Goal: Task Accomplishment & Management: Use online tool/utility

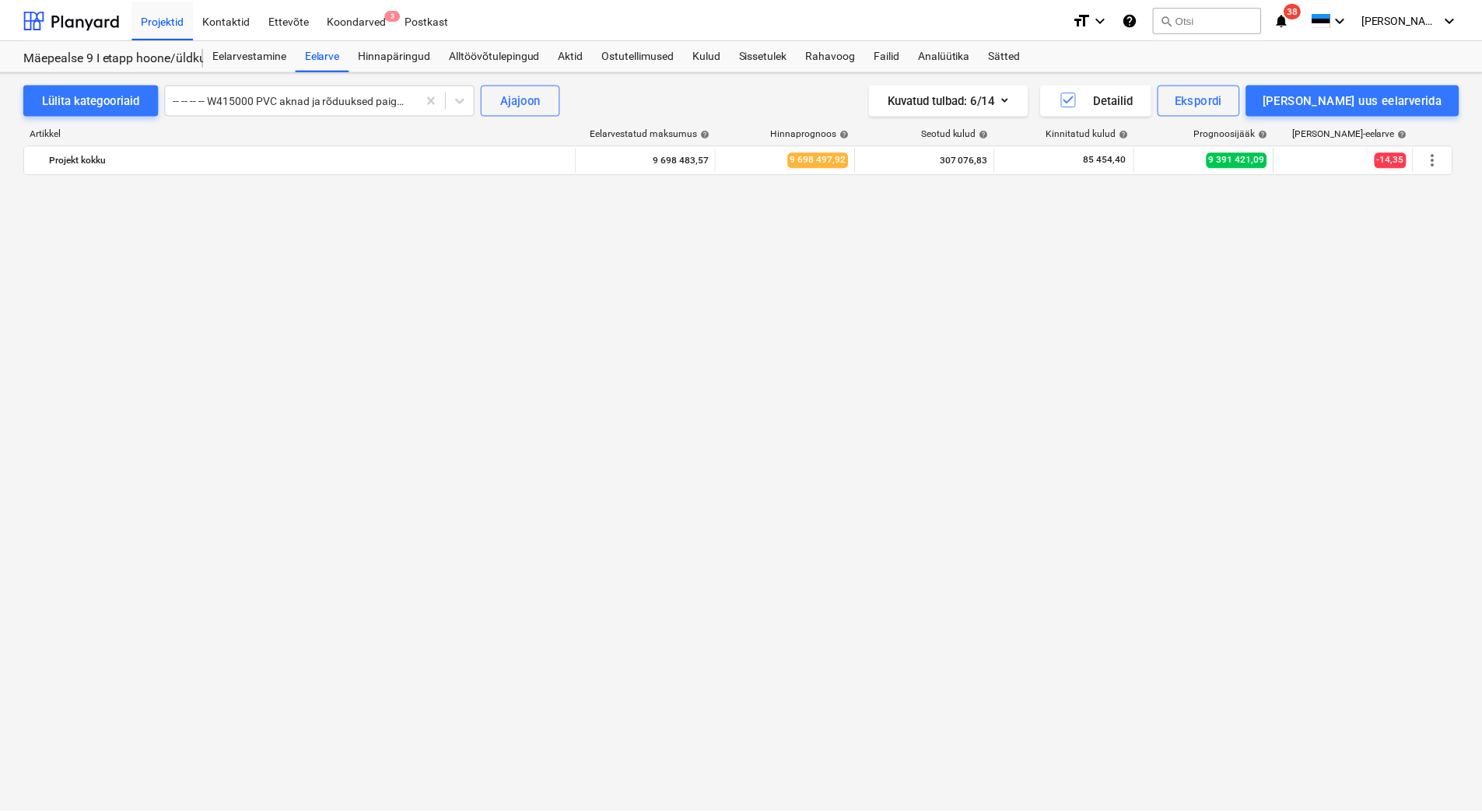
scroll to position [9671, 0]
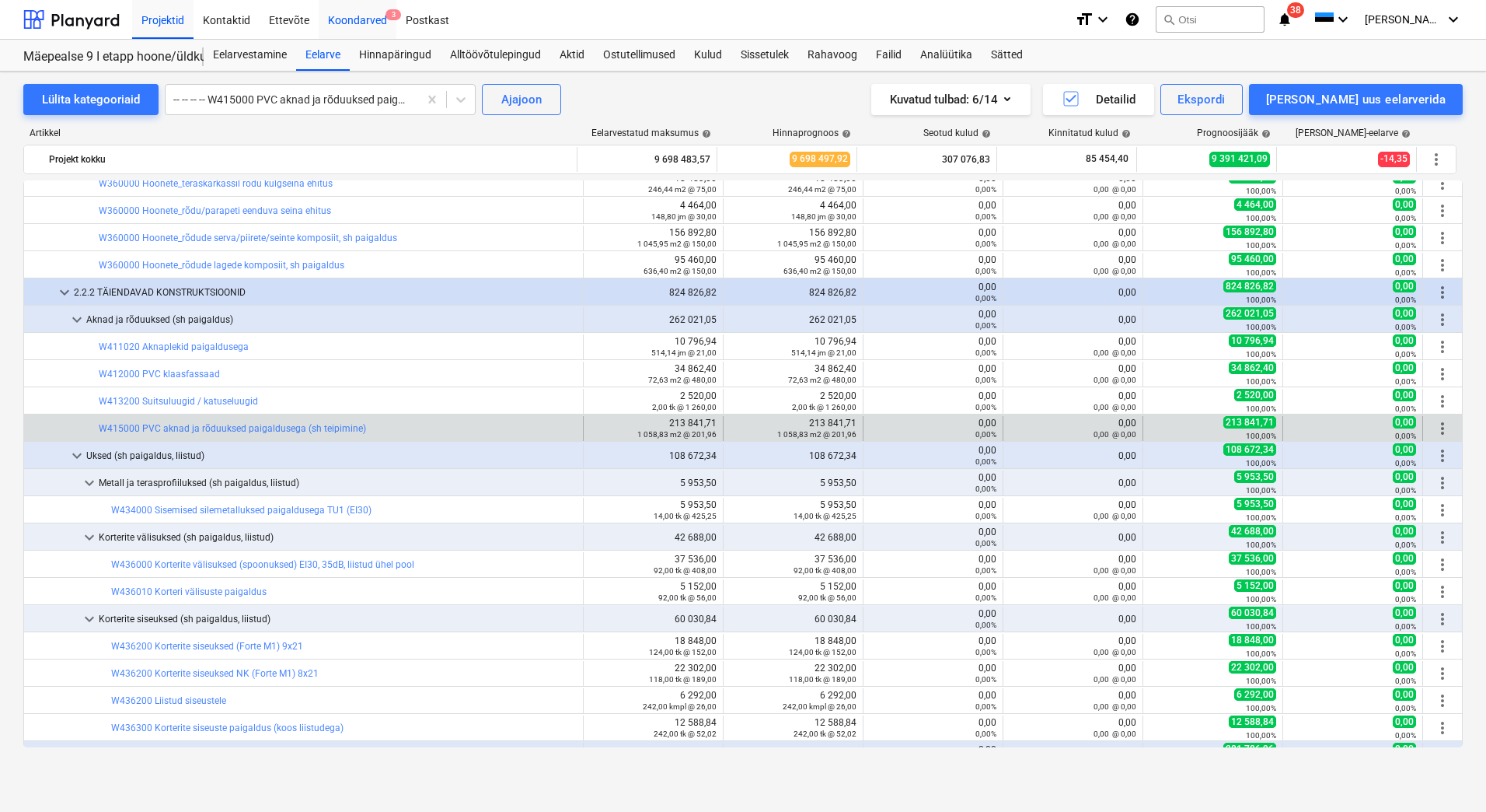
click at [369, 17] on div "Koondarved 3" at bounding box center [357, 19] width 77 height 40
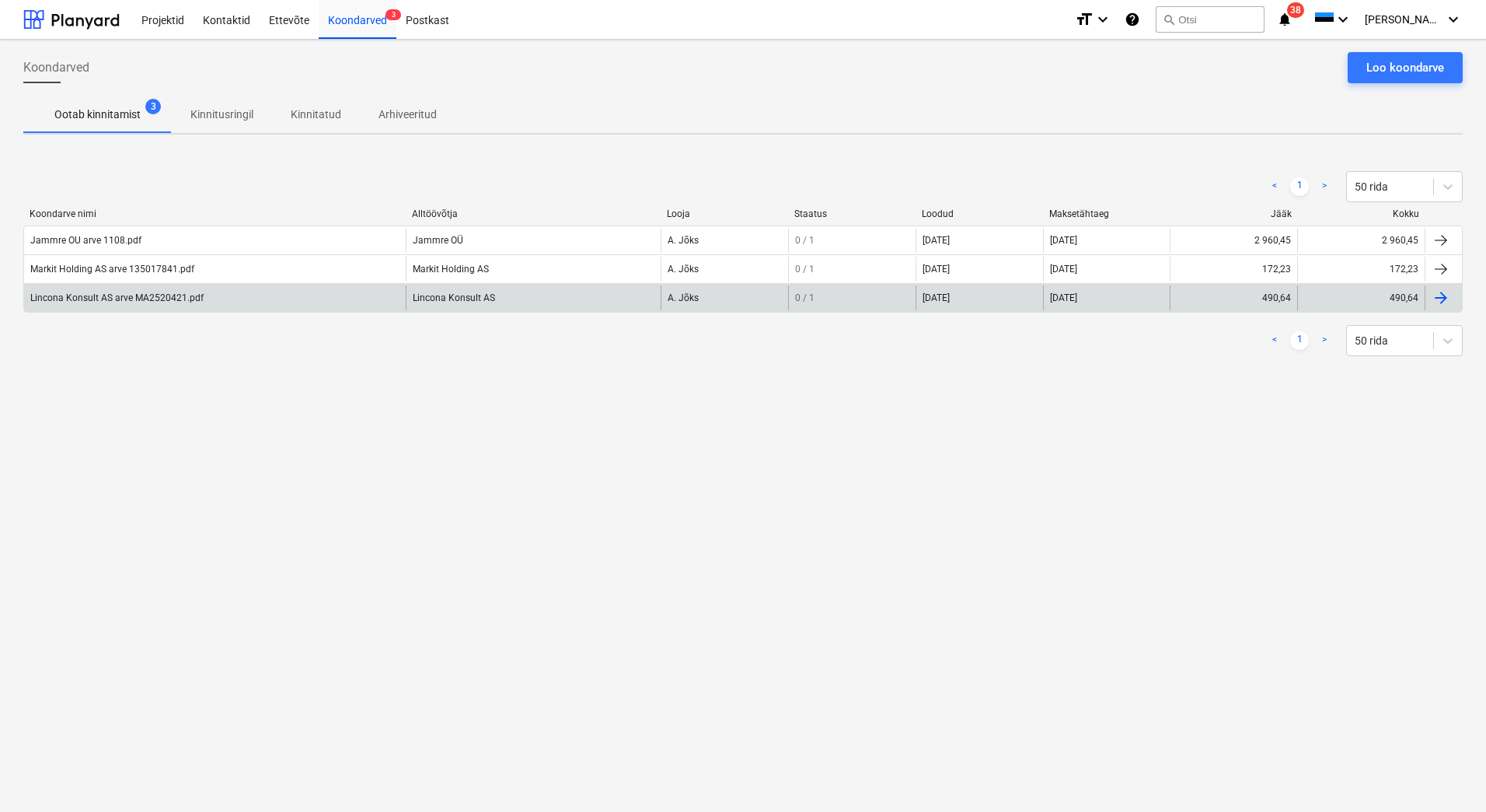
click at [98, 304] on div "Lincona Konsult AS arve MA2520421.pdf" at bounding box center [215, 297] width 382 height 24
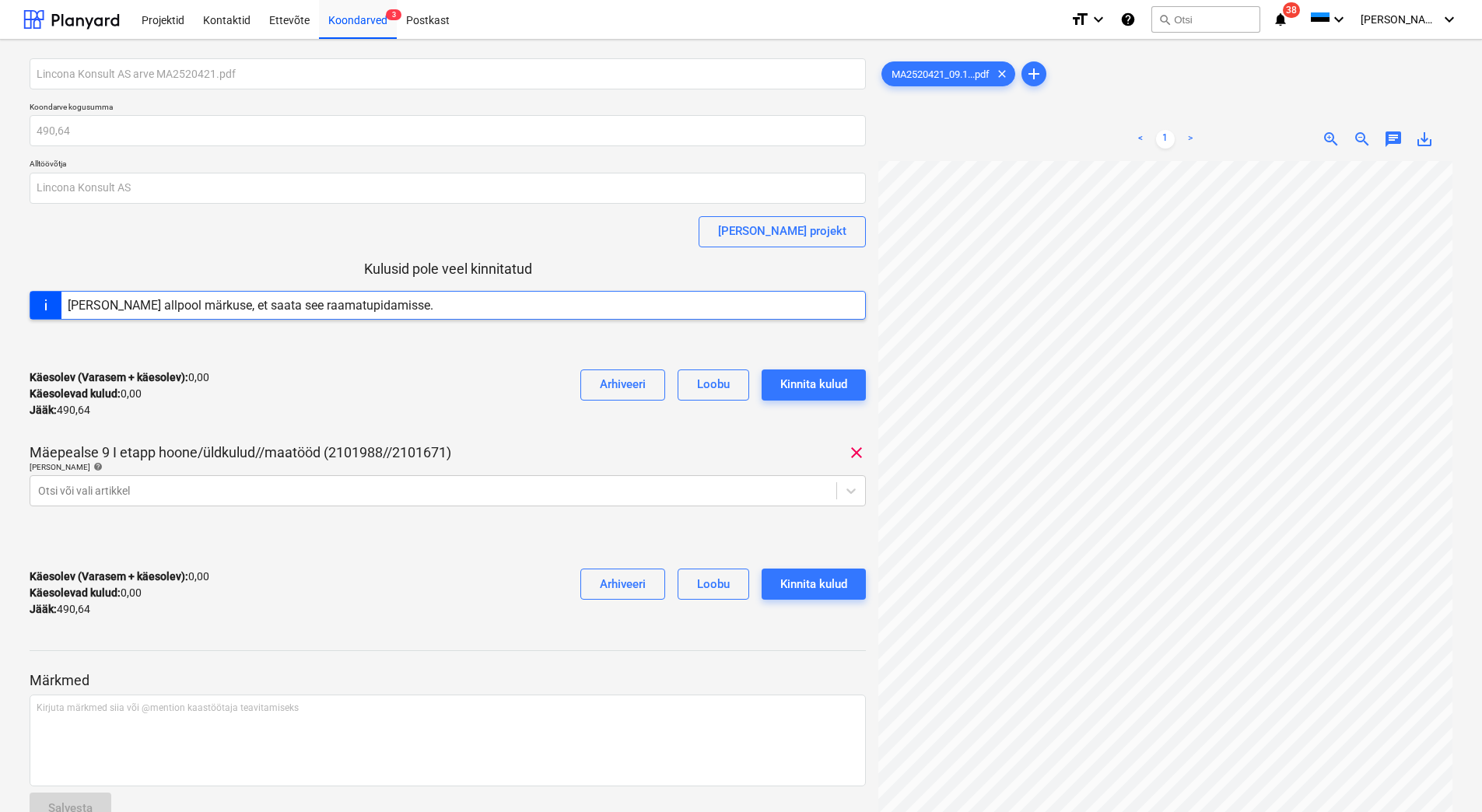
scroll to position [85, 0]
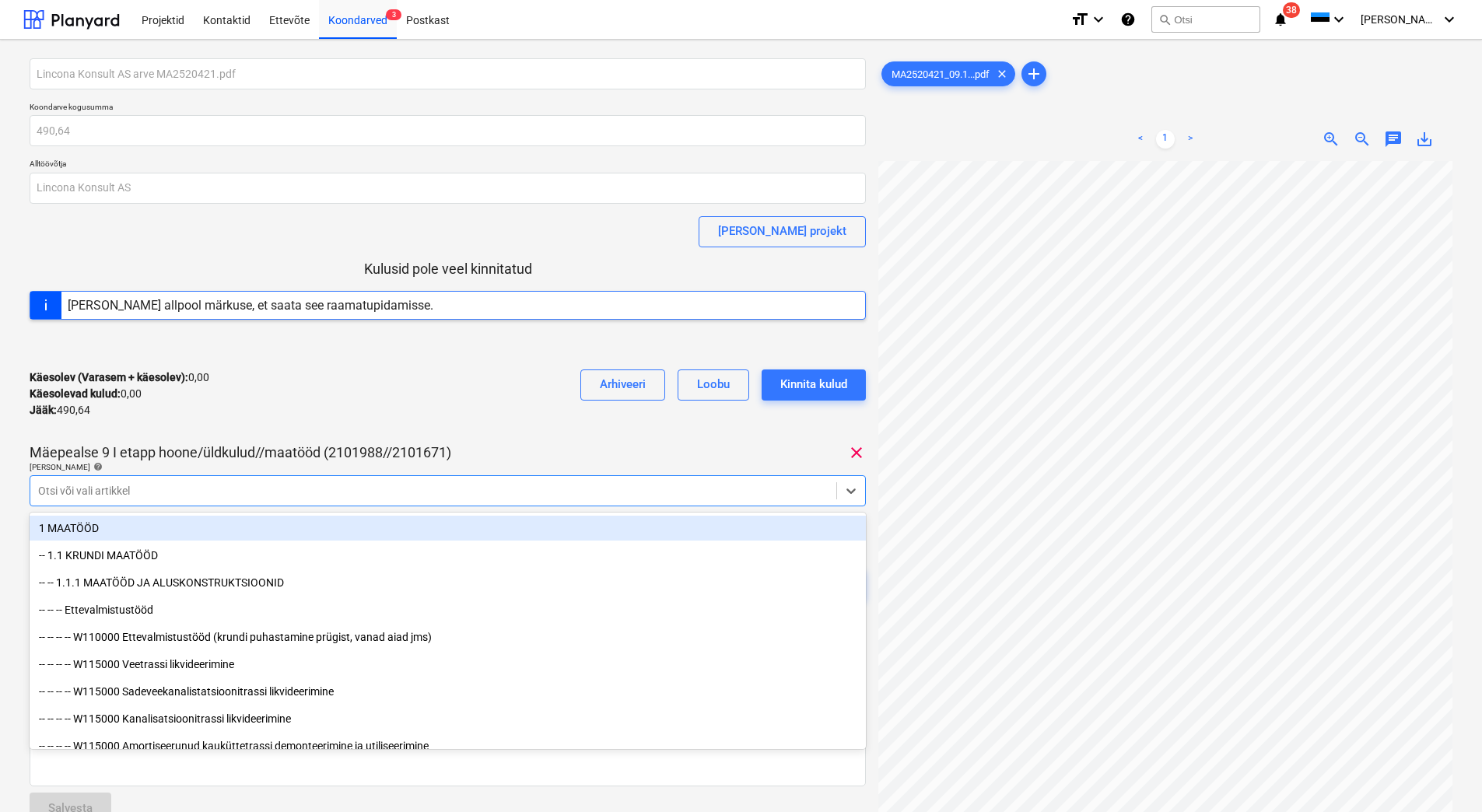
click at [214, 490] on div at bounding box center [433, 490] width 790 height 16
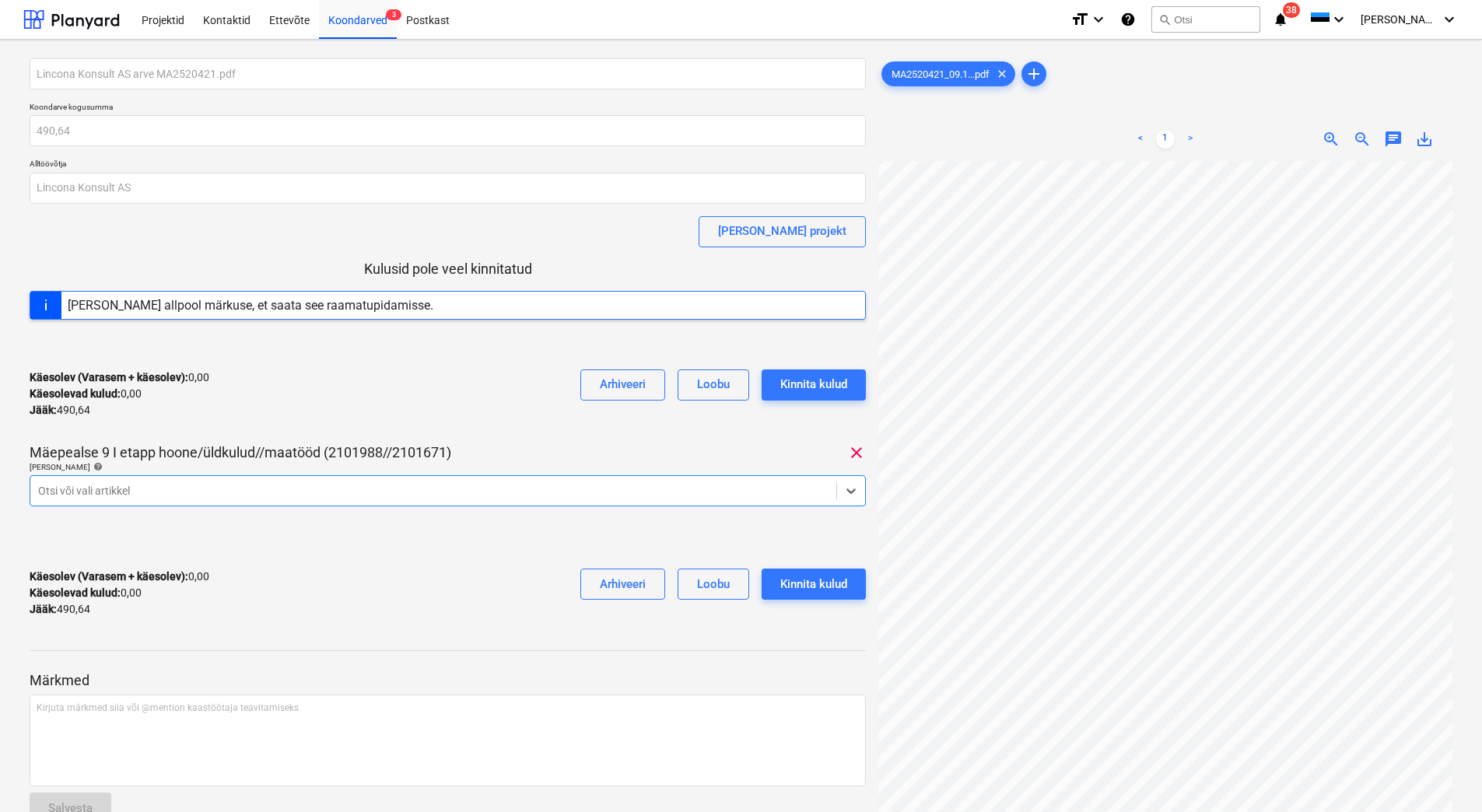
click at [214, 490] on div at bounding box center [433, 490] width 790 height 16
click at [824, 235] on div "[PERSON_NAME] projekt" at bounding box center [781, 231] width 128 height 21
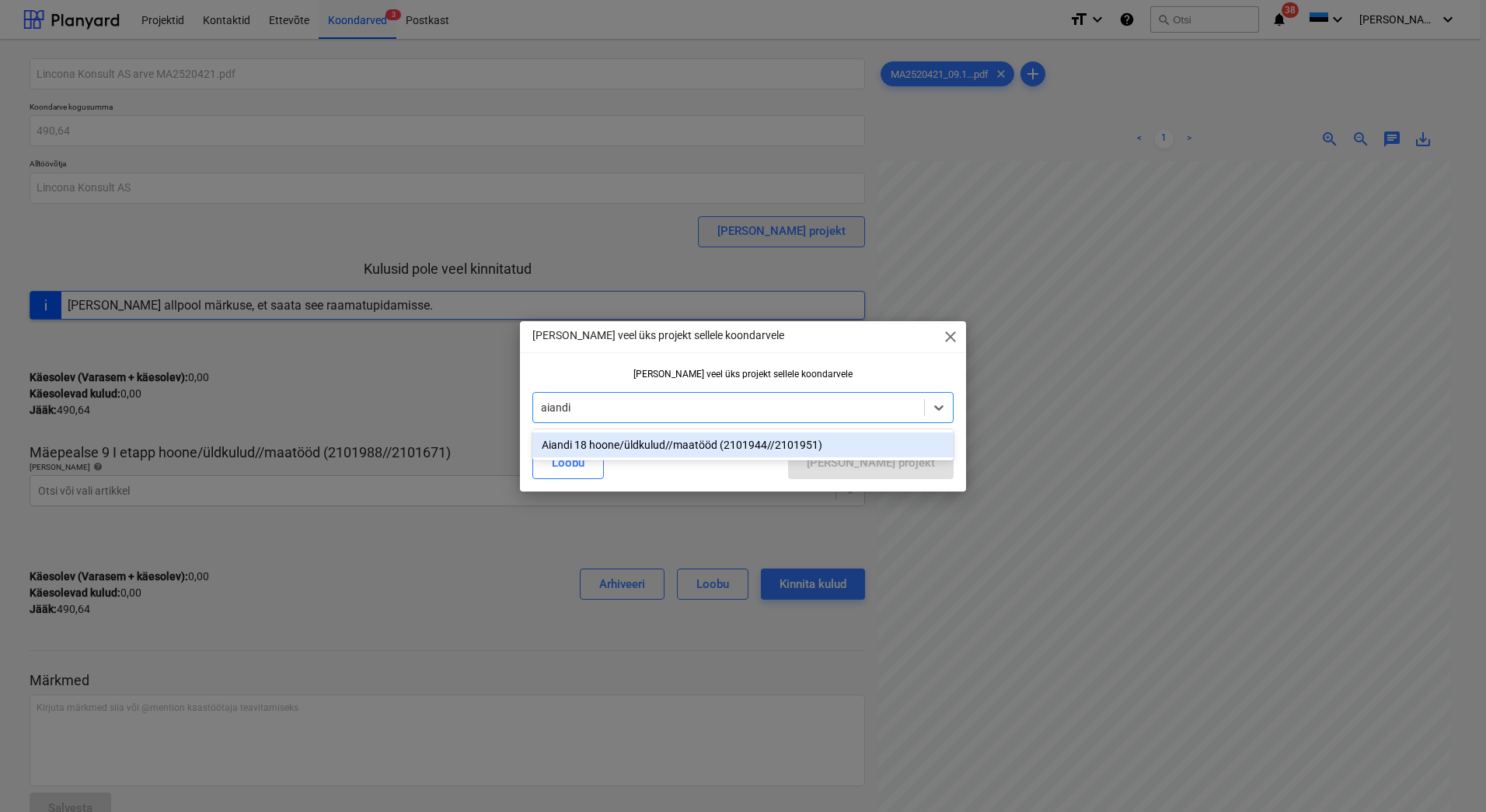
type input "aiandi"
click at [690, 442] on div "Aiandi 18 hoone/üldkulud//maatööd (2101944//2101951)" at bounding box center [743, 444] width 422 height 24
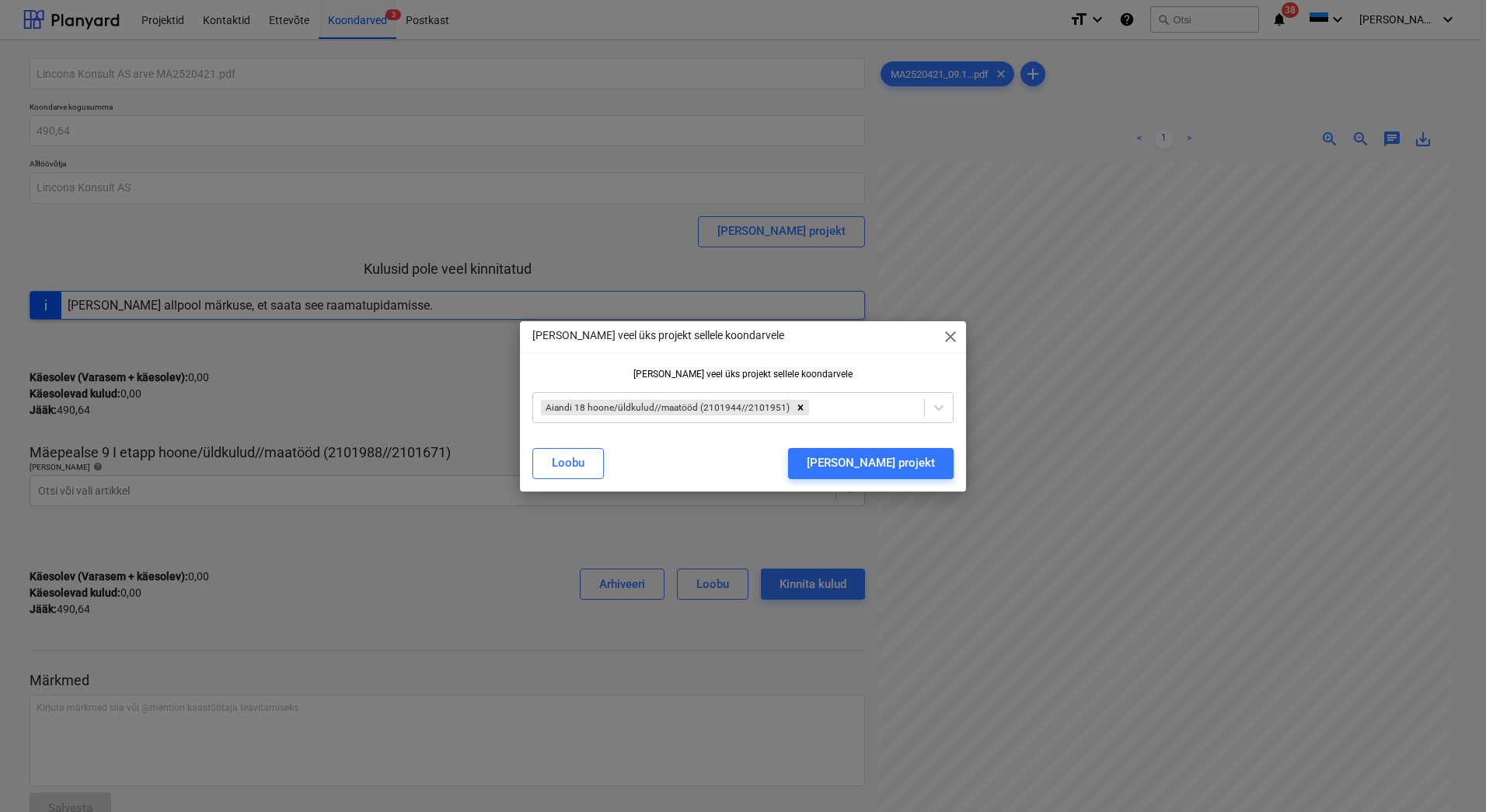
click at [608, 354] on div "[PERSON_NAME] veel üks projekt sellele koondarvele close [PERSON_NAME] veel üks…" at bounding box center [743, 406] width 446 height 170
click at [911, 468] on div "[PERSON_NAME] projekt" at bounding box center [871, 462] width 128 height 21
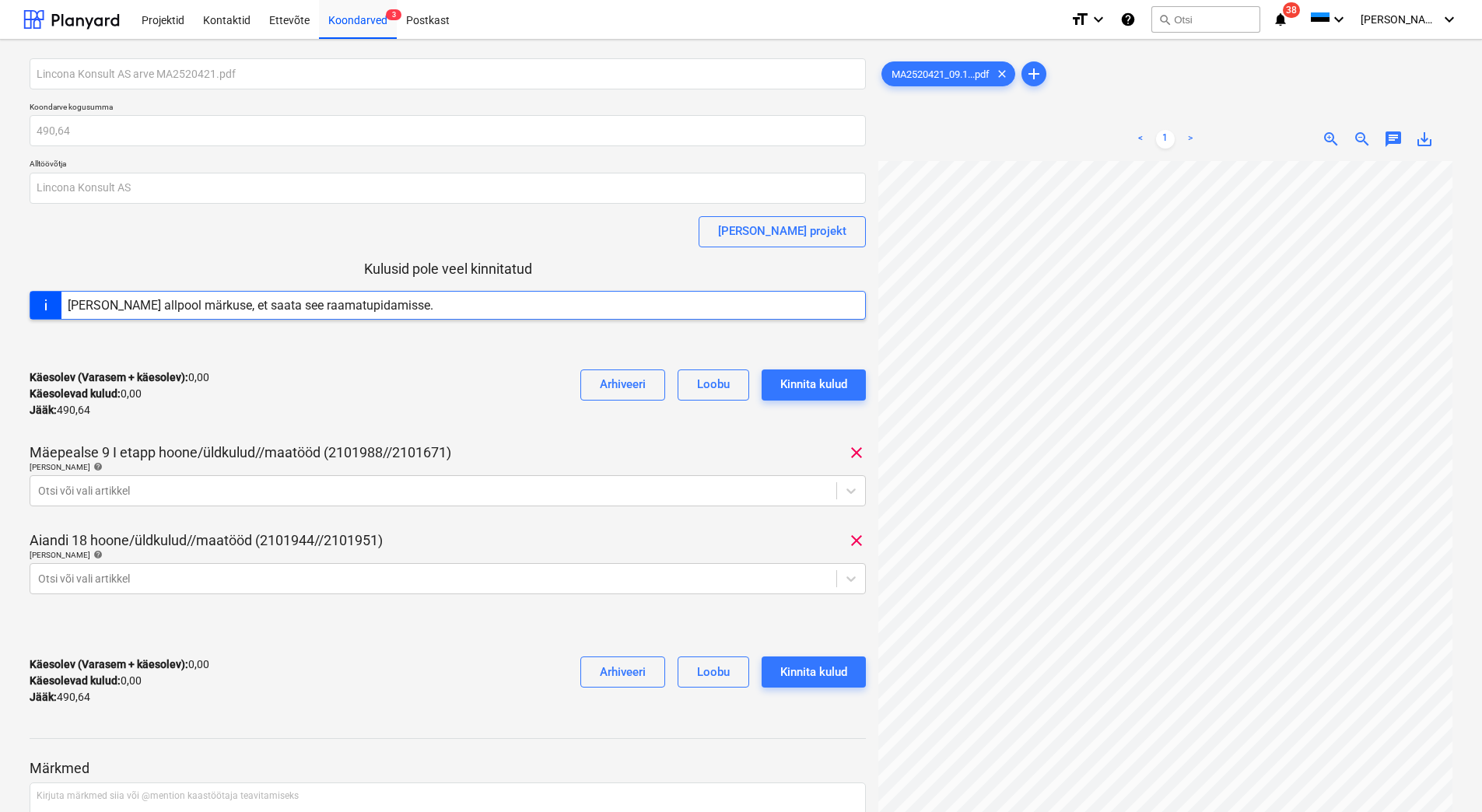
scroll to position [0, 0]
click at [857, 543] on span "clear" at bounding box center [856, 540] width 19 height 19
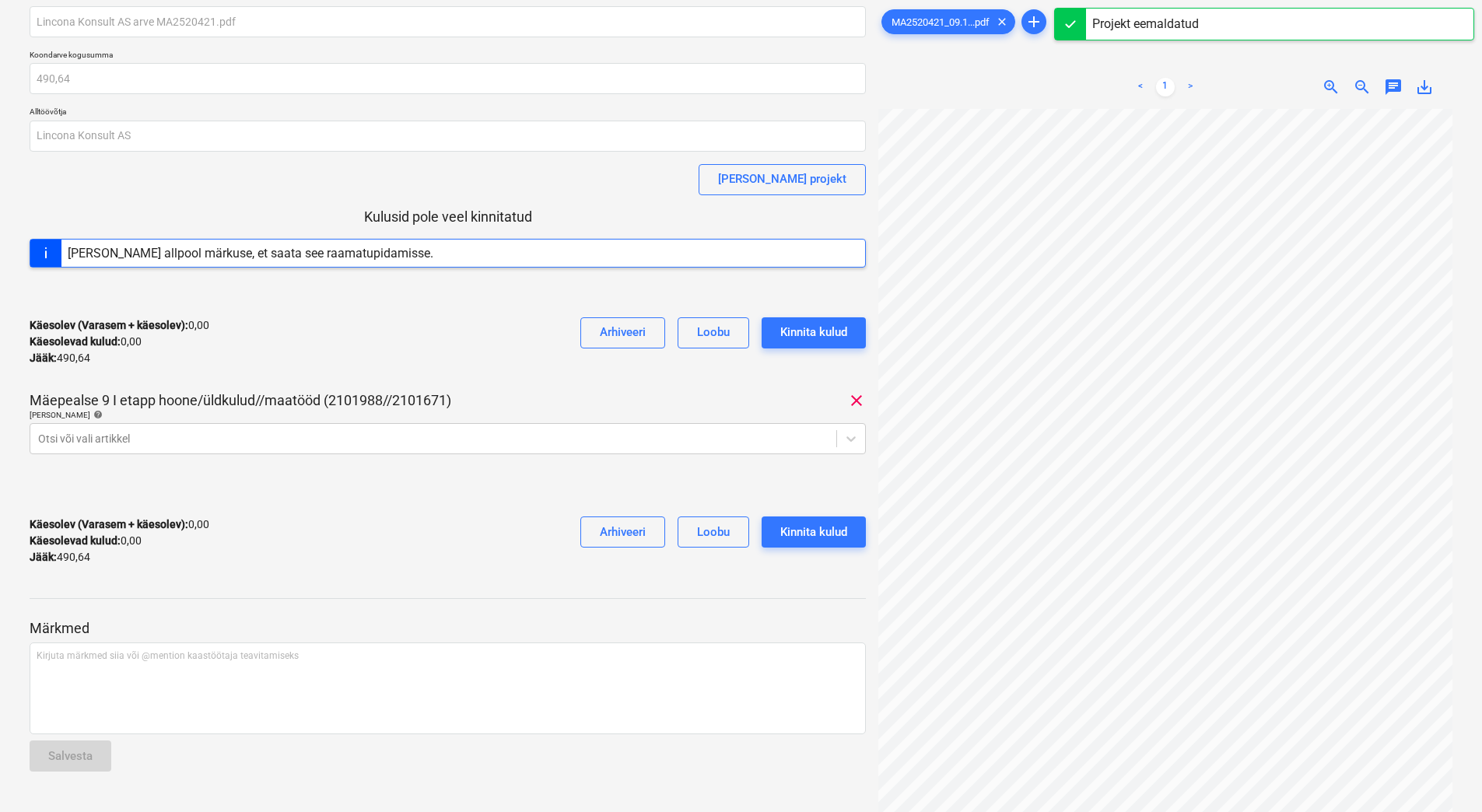
scroll to position [136, 0]
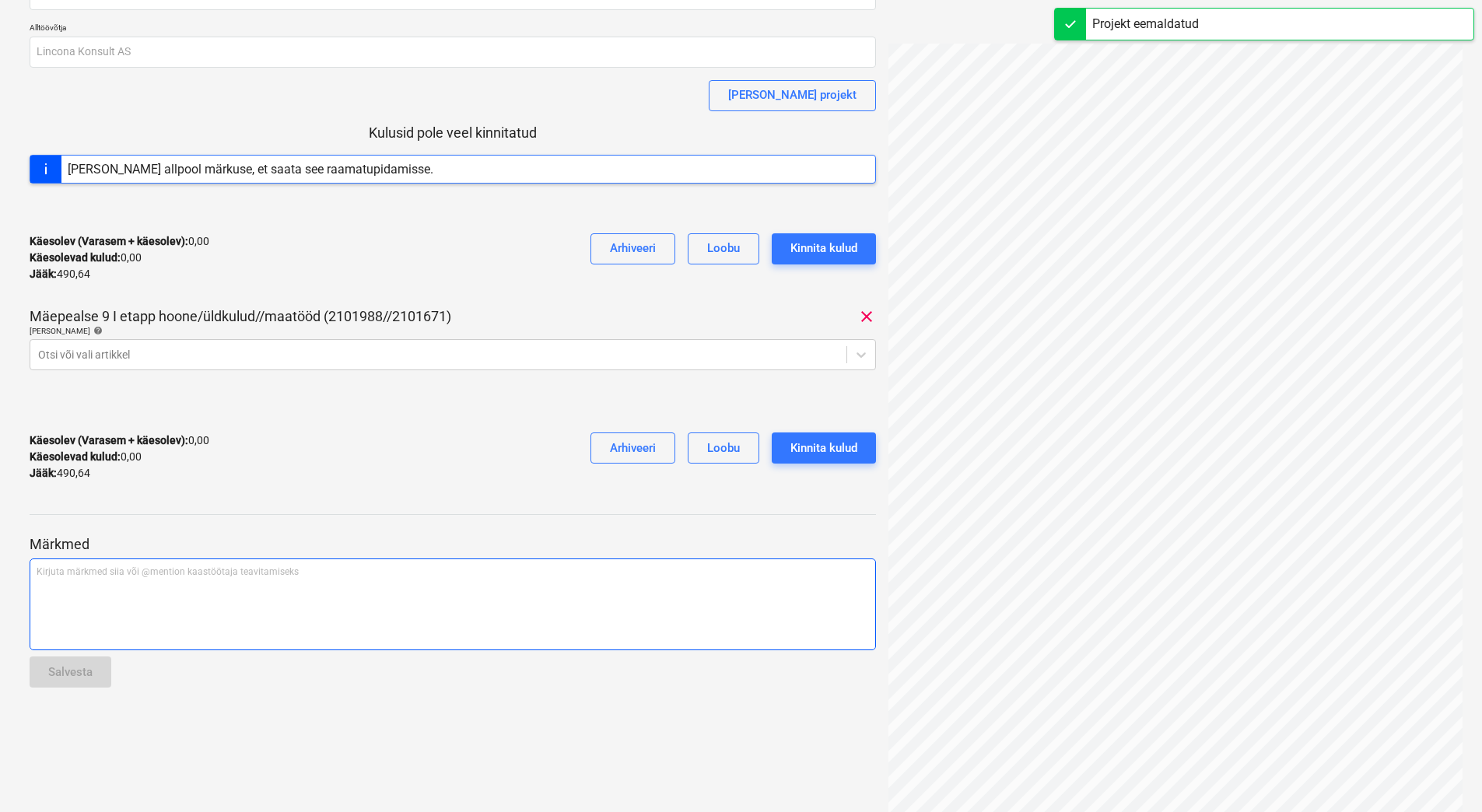
click at [94, 596] on div "Kirjuta märkmed siia või @mention kaastöötaja teavitamiseks ﻿" at bounding box center [452, 605] width 847 height 92
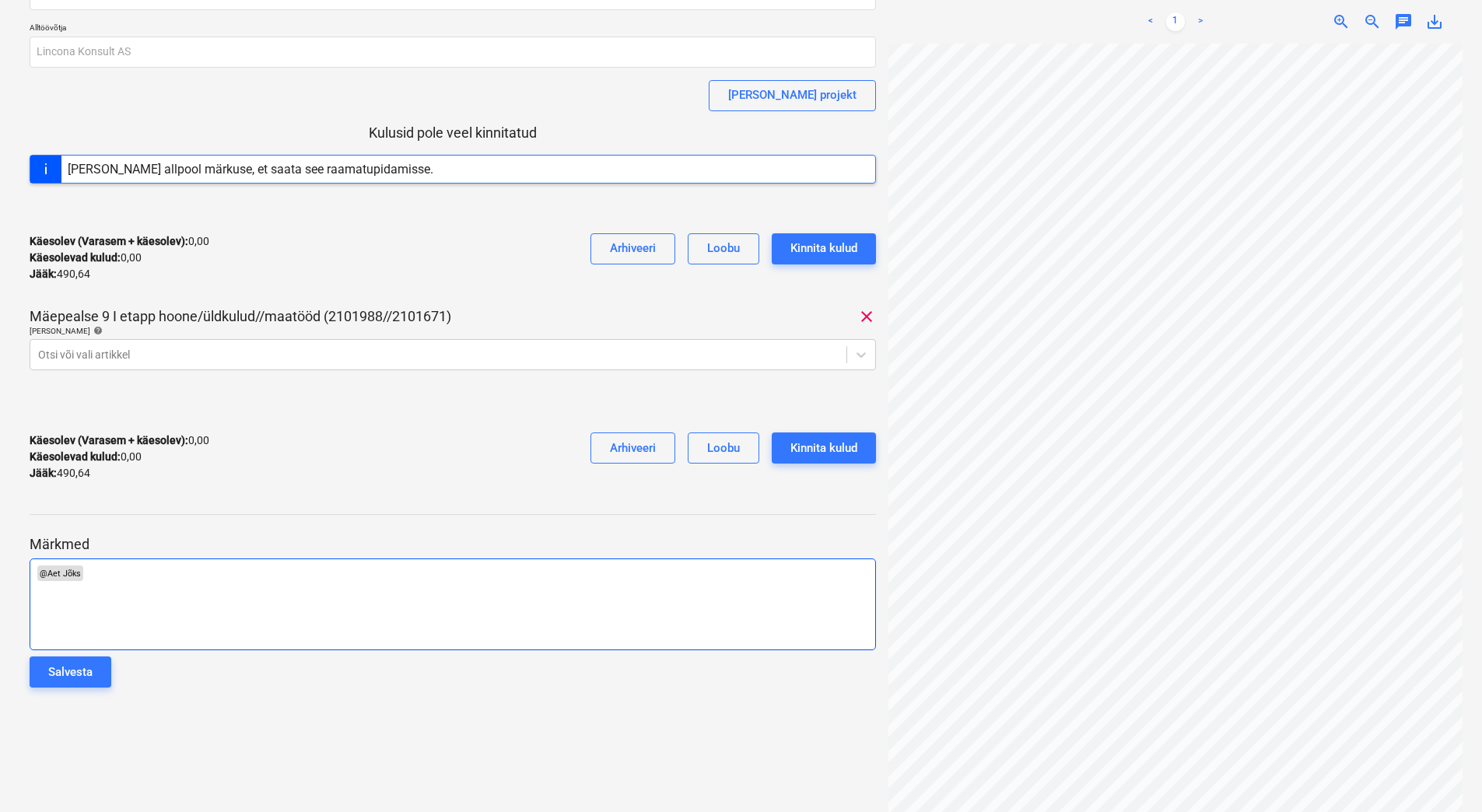
click at [127, 579] on p "﻿ @ Aet Jõks ﻿ ﻿" at bounding box center [452, 573] width 832 height 16
drag, startPoint x: 58, startPoint y: 673, endPoint x: 64, endPoint y: 667, distance: 8.5
click at [64, 667] on div "Salvesta" at bounding box center [69, 671] width 44 height 21
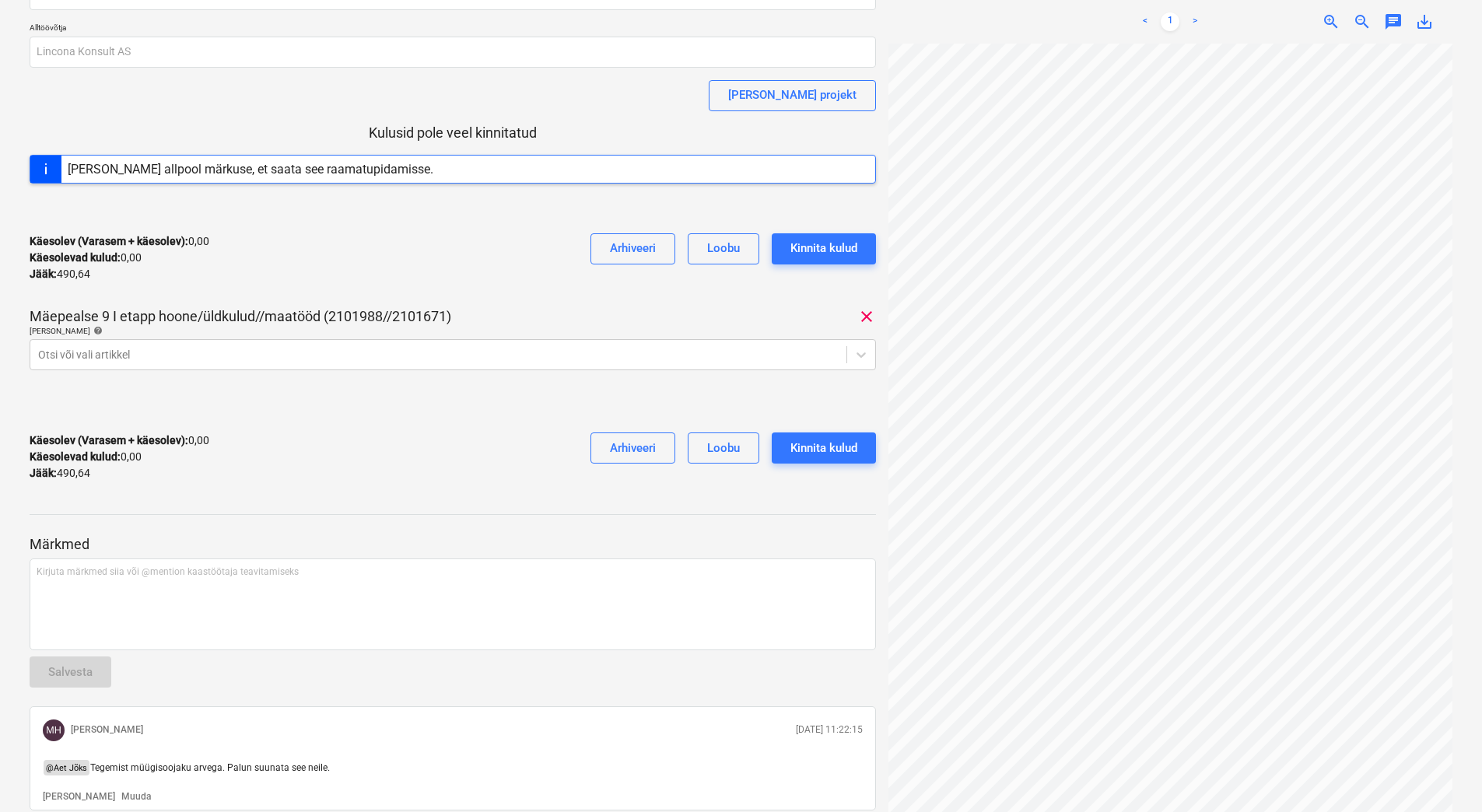
scroll to position [0, 0]
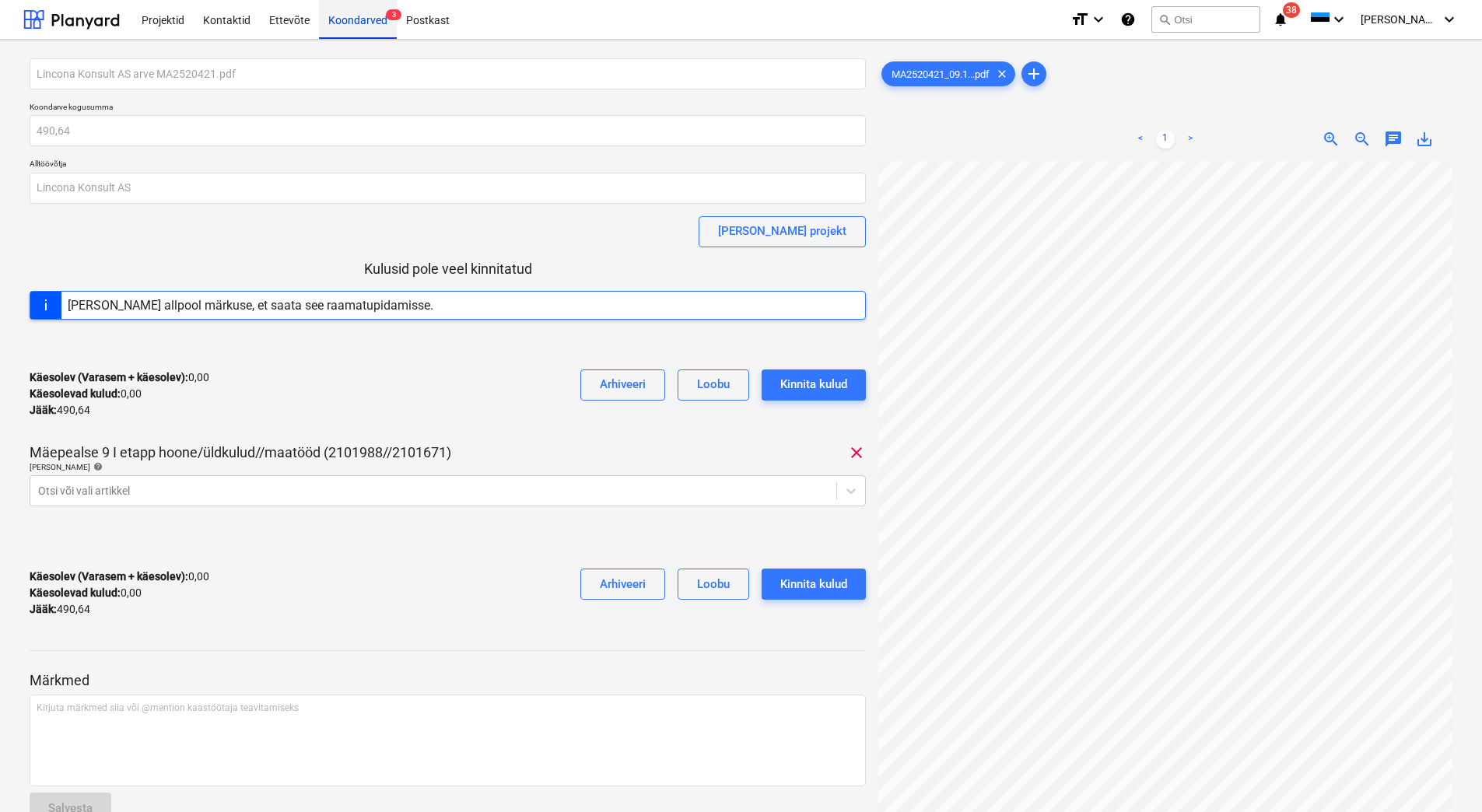
click at [333, 20] on div "Koondarved 3" at bounding box center [357, 19] width 77 height 40
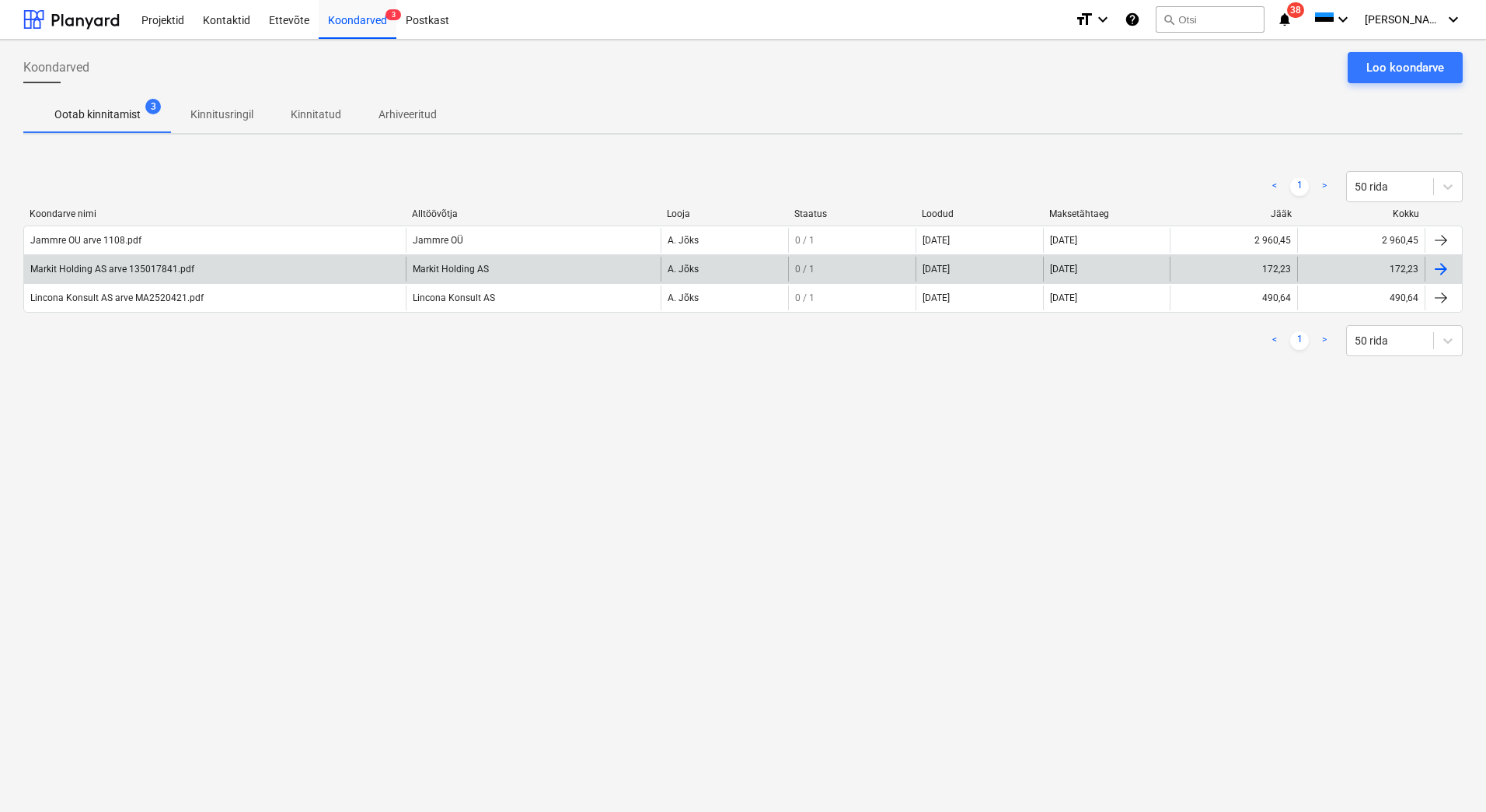
click at [99, 268] on div "Markit Holding AS arve 135017841.pdf" at bounding box center [113, 268] width 164 height 11
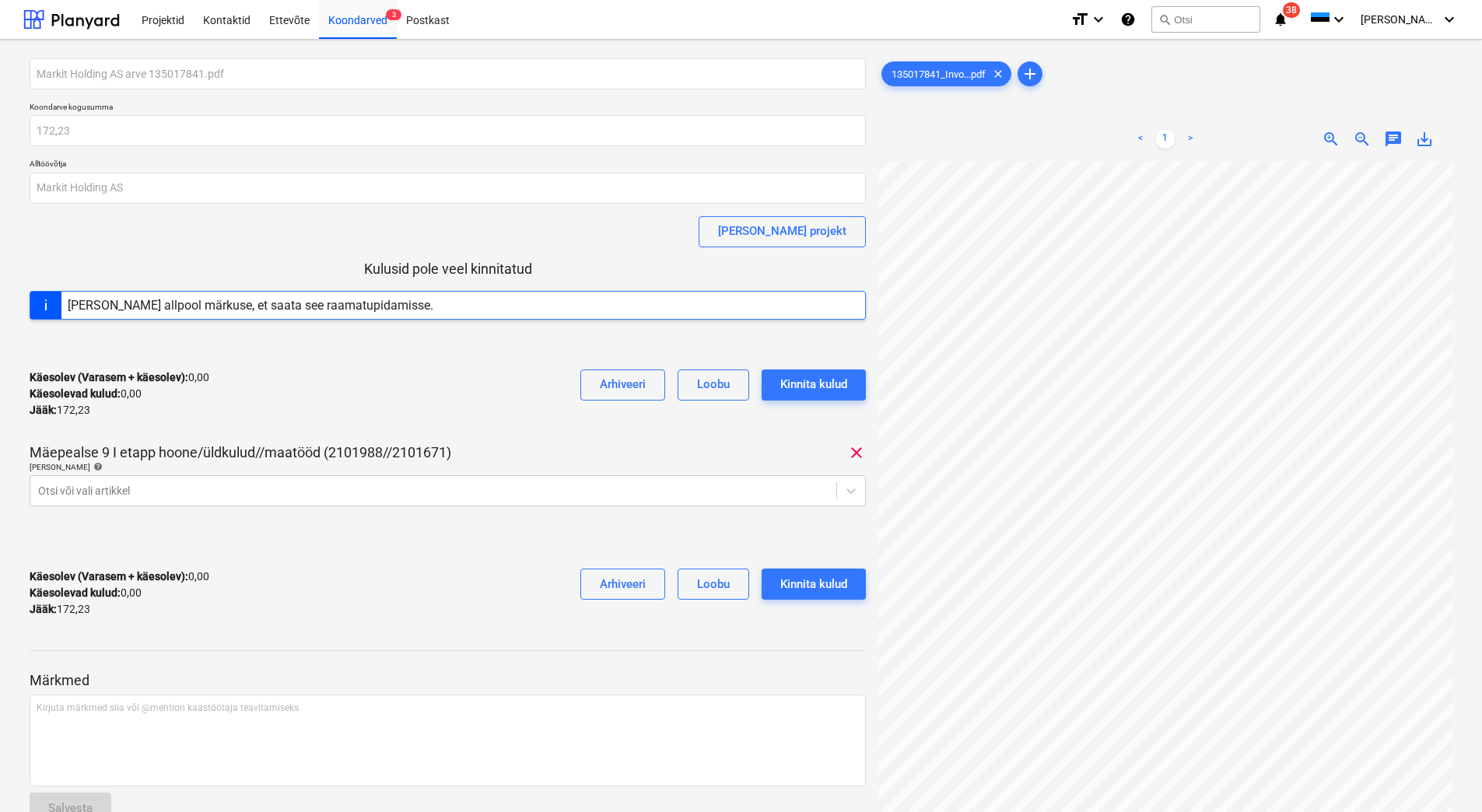
scroll to position [0, 23]
